Goal: Task Accomplishment & Management: Use online tool/utility

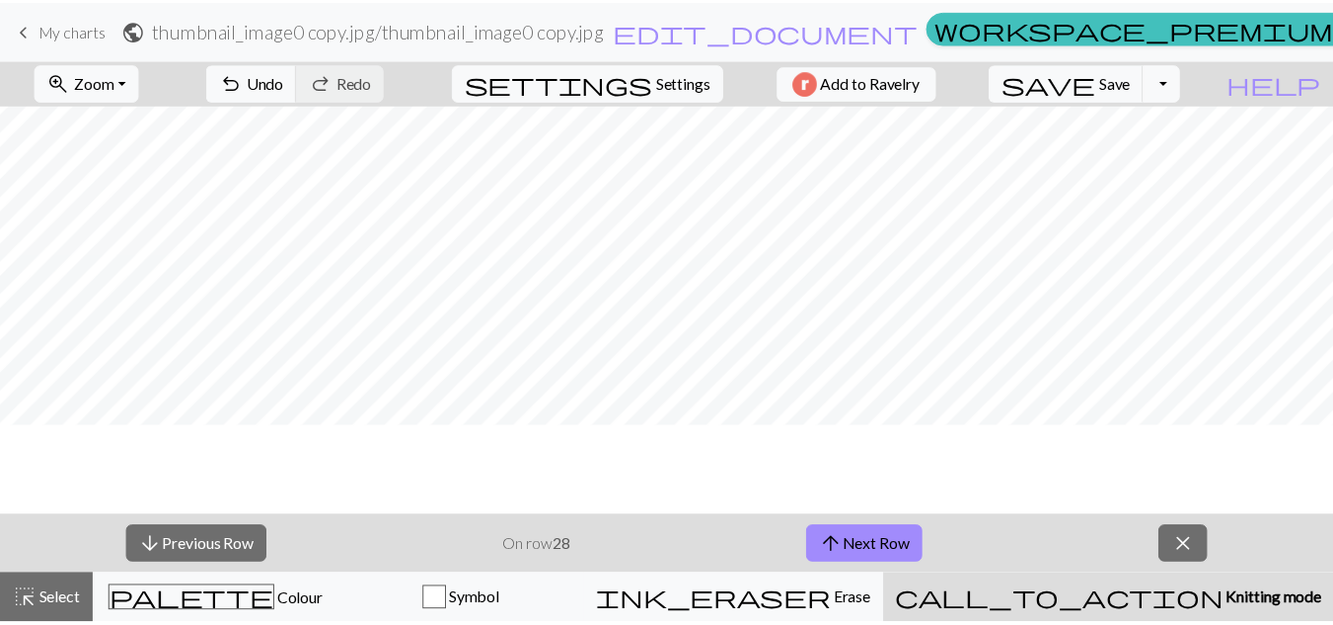
scroll to position [469, 0]
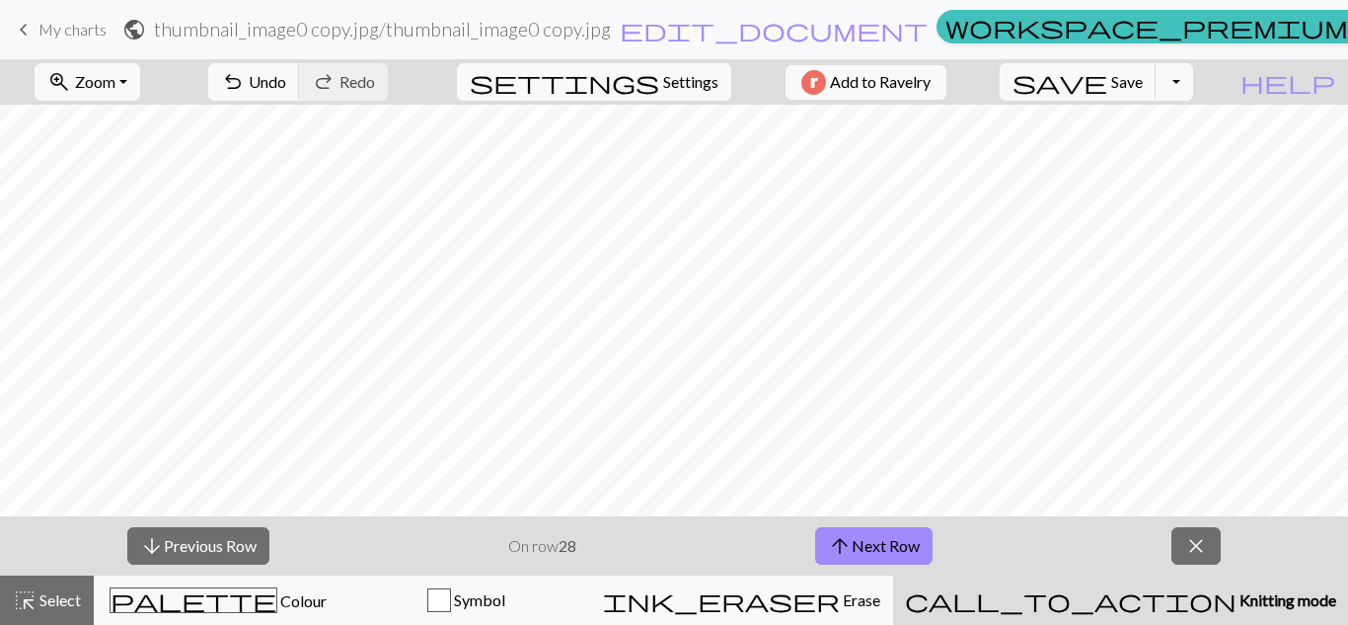
click at [35, 20] on span "keyboard_arrow_left" at bounding box center [24, 30] width 24 height 28
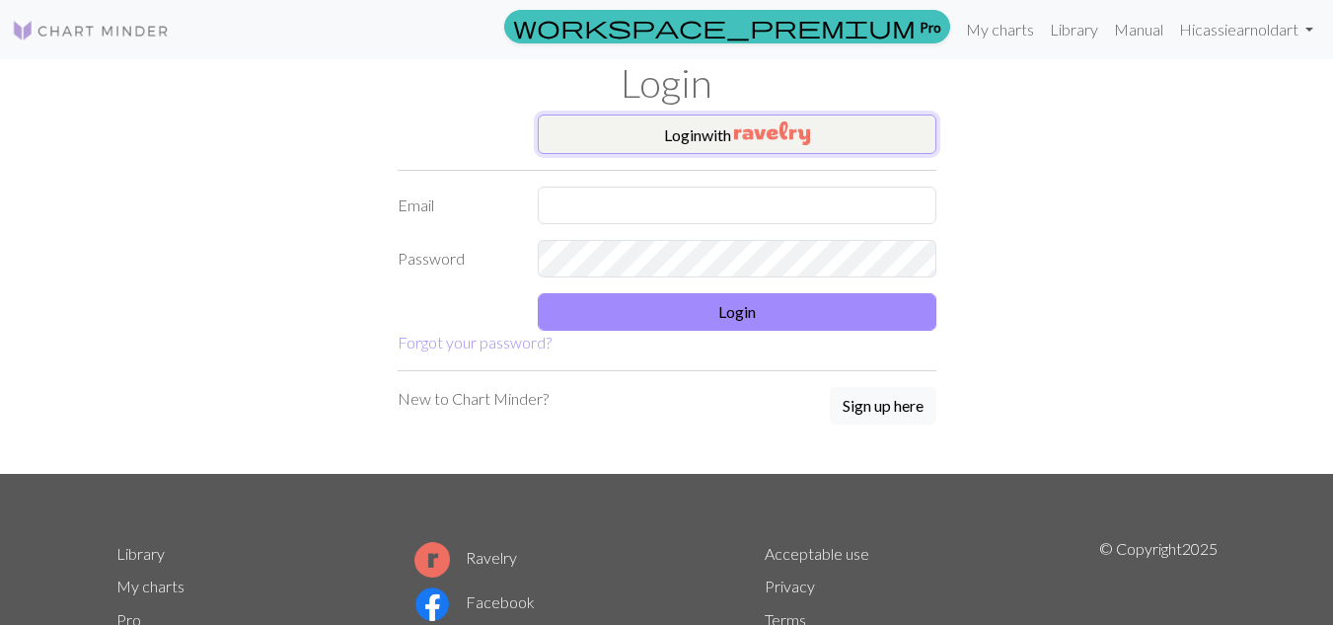
click at [745, 134] on img "button" at bounding box center [772, 133] width 76 height 24
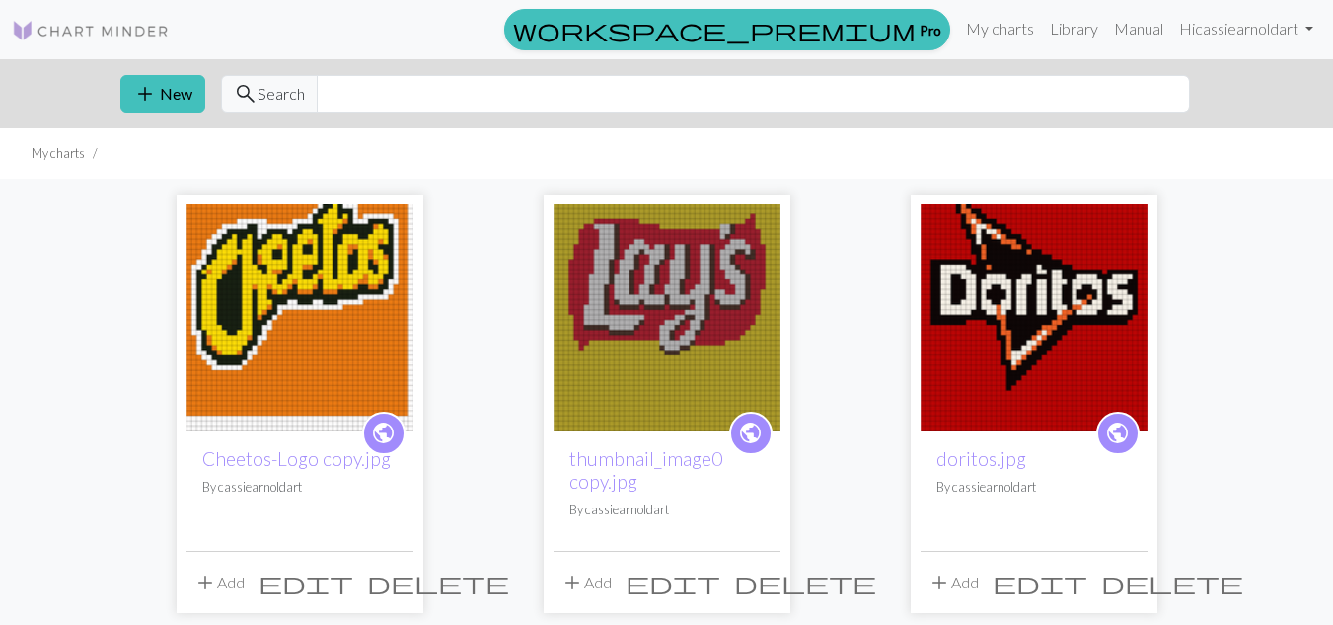
click at [352, 364] on img at bounding box center [299, 317] width 227 height 227
